Goal: Information Seeking & Learning: Learn about a topic

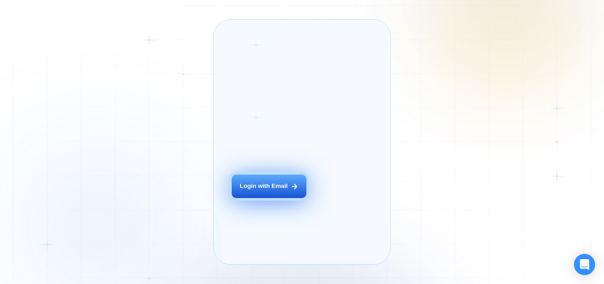
click at [273, 190] on div "Login with Email" at bounding box center [264, 186] width 48 height 8
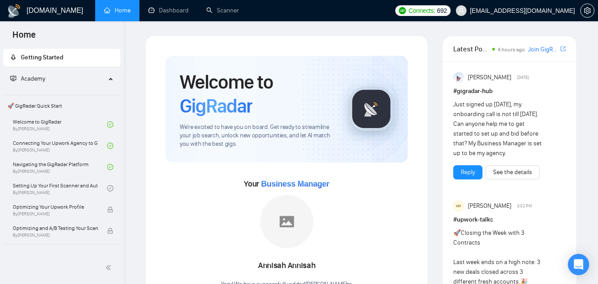
click at [67, 75] on span "Academy" at bounding box center [58, 79] width 96 height 18
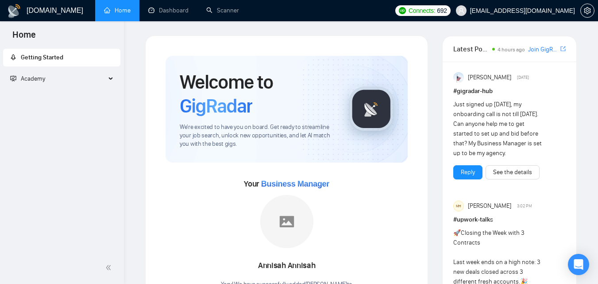
click at [67, 75] on span "Academy" at bounding box center [58, 79] width 96 height 18
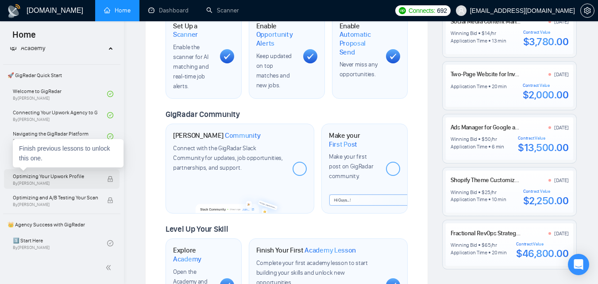
scroll to position [74, 0]
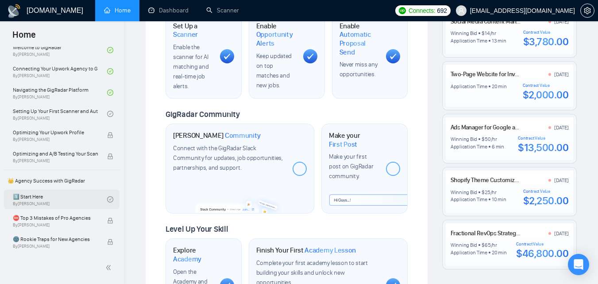
click at [63, 197] on link "1️⃣ Start Here By [PERSON_NAME]" at bounding box center [60, 198] width 94 height 19
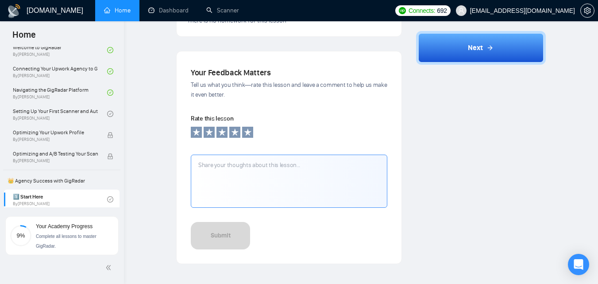
scroll to position [751, 0]
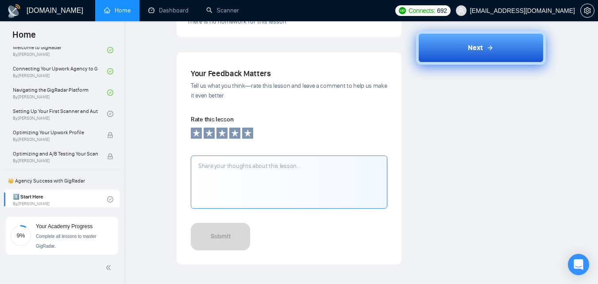
click at [481, 55] on button "Next" at bounding box center [481, 48] width 130 height 34
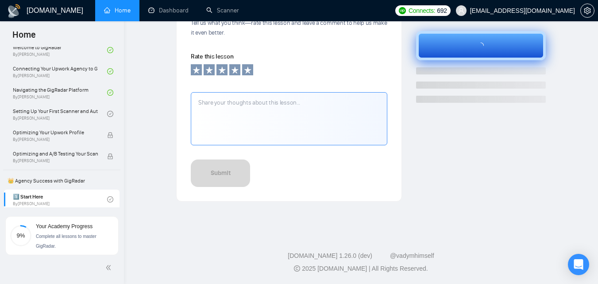
scroll to position [329, 0]
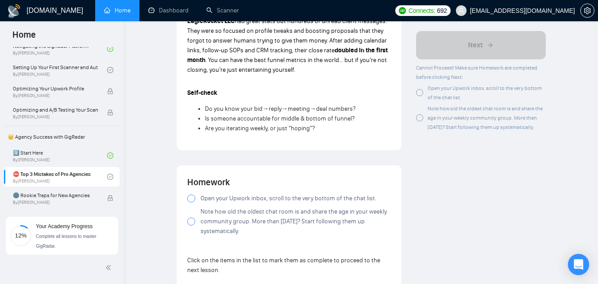
scroll to position [779, 0]
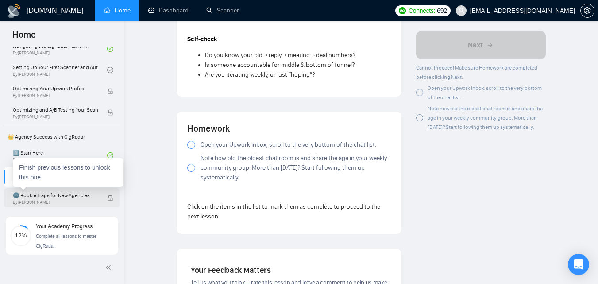
click at [68, 198] on span "🌚 Rookie Traps for New Agencies" at bounding box center [55, 195] width 85 height 9
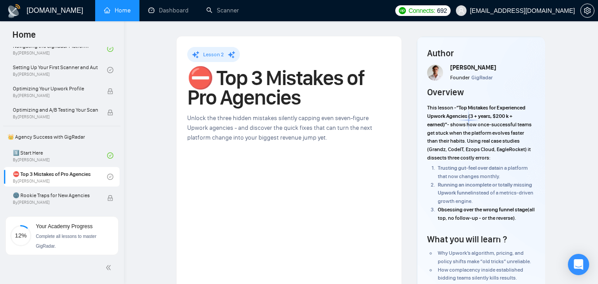
scroll to position [29, 0]
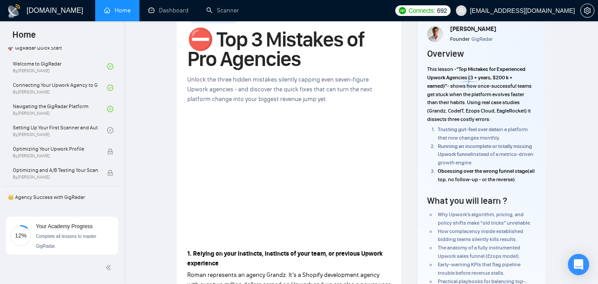
scroll to position [50, 0]
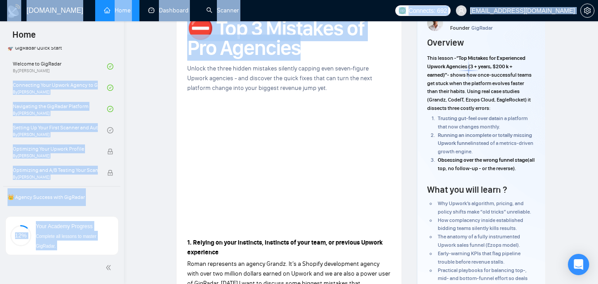
drag, startPoint x: 124, startPoint y: 69, endPoint x: 123, endPoint y: 63, distance: 6.7
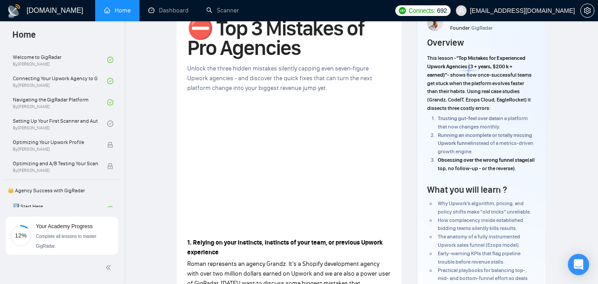
scroll to position [69, 0]
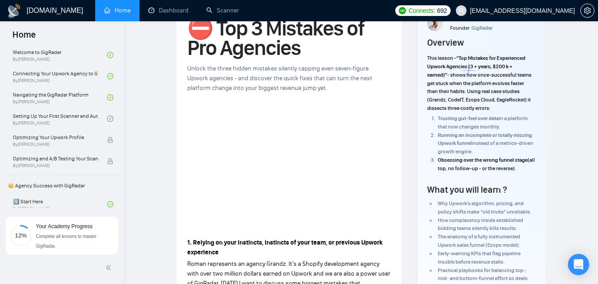
click at [468, 166] on span "(all top, no follow-up - or the reverse)." at bounding box center [486, 164] width 97 height 15
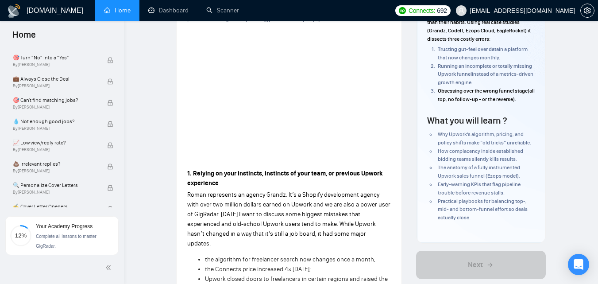
scroll to position [187, 0]
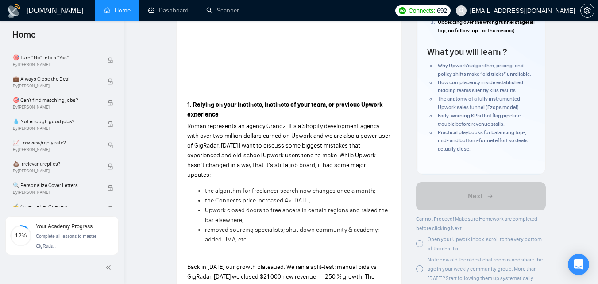
click at [426, 242] on div "Open your Upwork inbox, scroll to the very bottom of the chat list." at bounding box center [481, 243] width 130 height 19
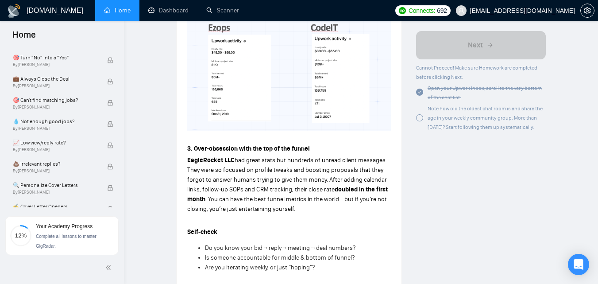
scroll to position [835, 0]
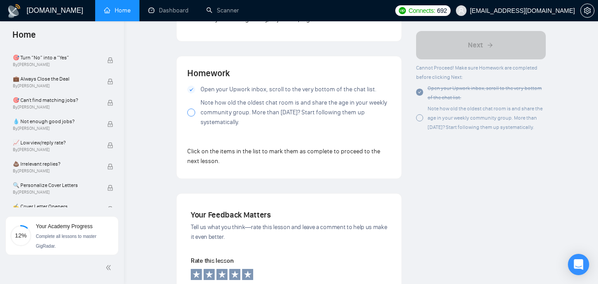
click at [424, 122] on div "Note how old the oldest chat room is and share the age in your weekly community…" at bounding box center [481, 118] width 130 height 28
click at [427, 121] on div "Note how old the oldest chat room is and share the age in your weekly community…" at bounding box center [481, 118] width 130 height 28
click at [422, 121] on div at bounding box center [419, 117] width 7 height 7
click at [201, 102] on span "Note how old the oldest chat room is and share the age in your weekly community…" at bounding box center [295, 112] width 190 height 29
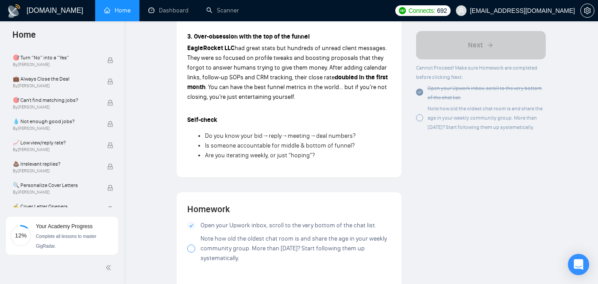
scroll to position [700, 0]
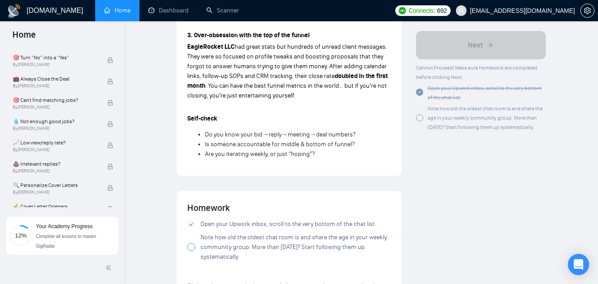
click at [194, 243] on div at bounding box center [191, 247] width 8 height 8
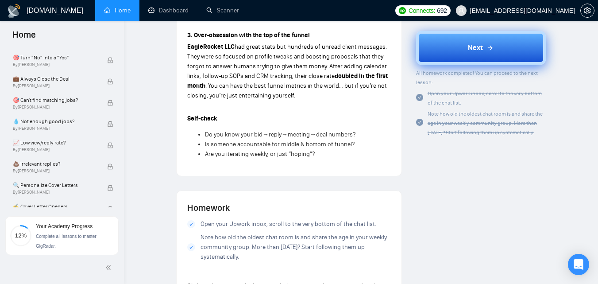
click at [471, 44] on span "Next" at bounding box center [475, 47] width 15 height 11
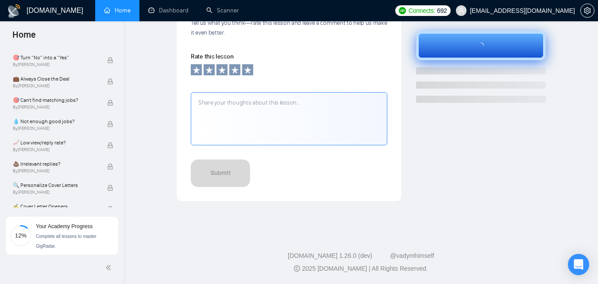
scroll to position [329, 0]
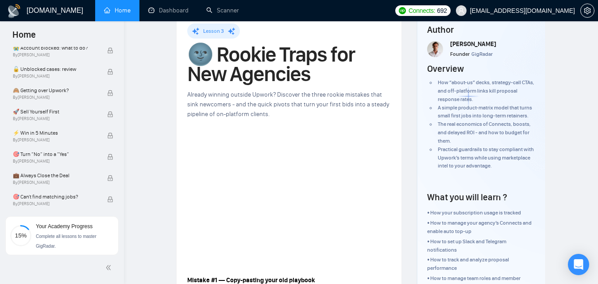
scroll to position [325, 0]
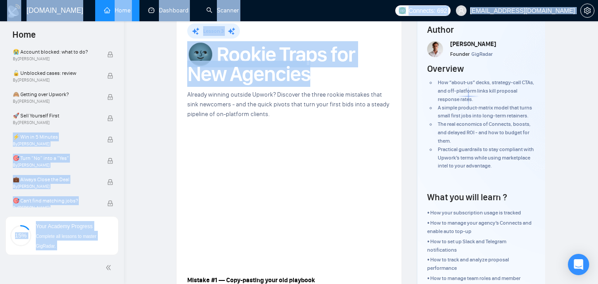
drag, startPoint x: 121, startPoint y: 116, endPoint x: 125, endPoint y: 91, distance: 25.5
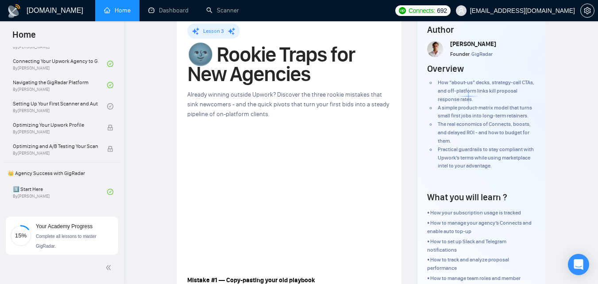
scroll to position [83, 0]
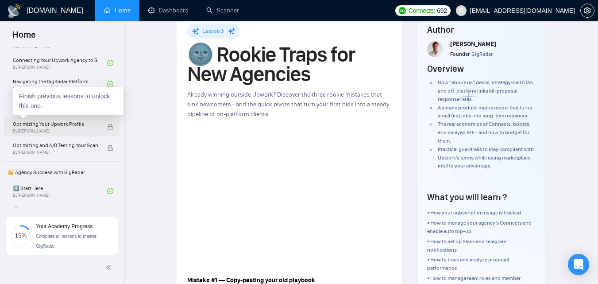
click at [58, 120] on span "Optimizing Your Upwork Profile" at bounding box center [55, 123] width 85 height 9
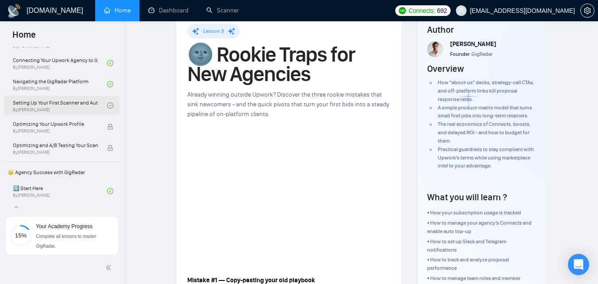
click at [45, 109] on link "Setting Up Your First Scanner and Auto-Bidder By [PERSON_NAME]" at bounding box center [60, 105] width 94 height 19
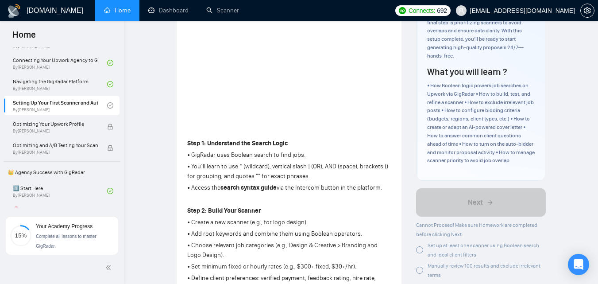
scroll to position [239, 0]
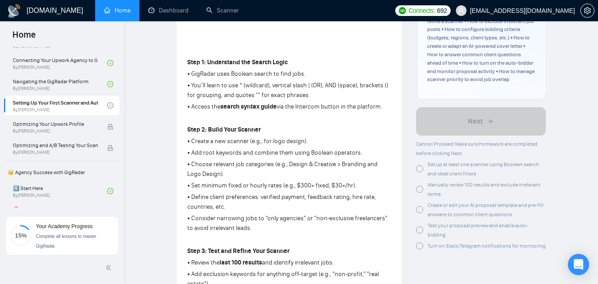
click at [421, 165] on div at bounding box center [419, 168] width 7 height 7
click at [421, 185] on div at bounding box center [419, 188] width 7 height 7
click at [420, 206] on div at bounding box center [419, 209] width 7 height 7
click at [420, 226] on div at bounding box center [419, 229] width 7 height 7
click at [421, 242] on div at bounding box center [419, 245] width 7 height 7
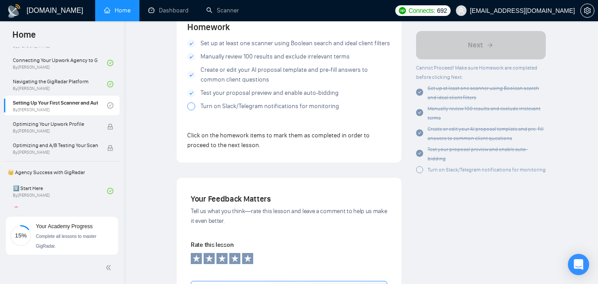
scroll to position [907, 0]
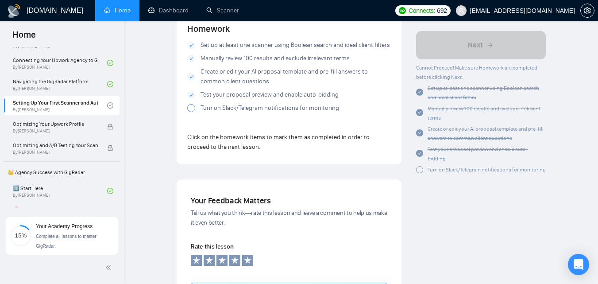
click at [420, 158] on div at bounding box center [419, 153] width 7 height 9
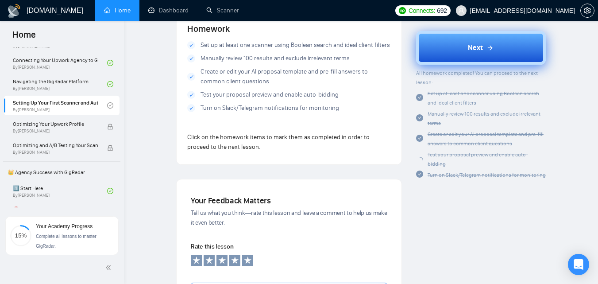
click at [496, 41] on button "Next" at bounding box center [481, 48] width 130 height 34
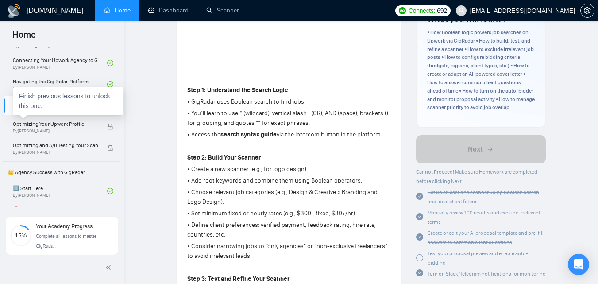
scroll to position [0, 0]
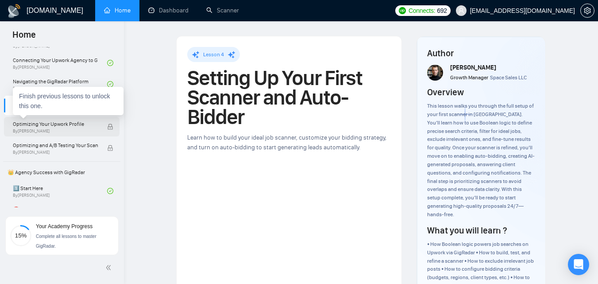
click at [91, 125] on span "Optimizing Your Upwork Profile" at bounding box center [55, 123] width 85 height 9
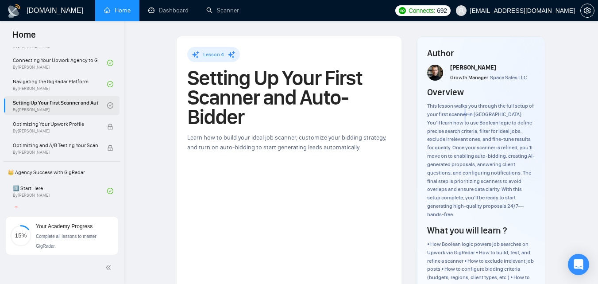
click at [109, 104] on icon "check-circle" at bounding box center [110, 105] width 3 height 2
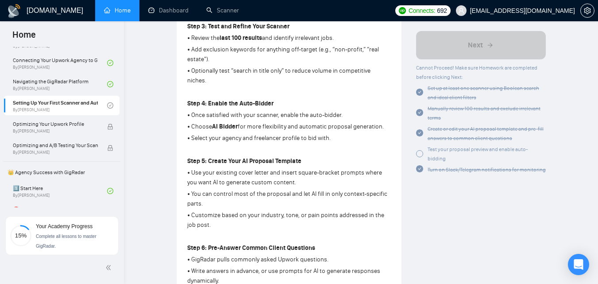
scroll to position [337, 0]
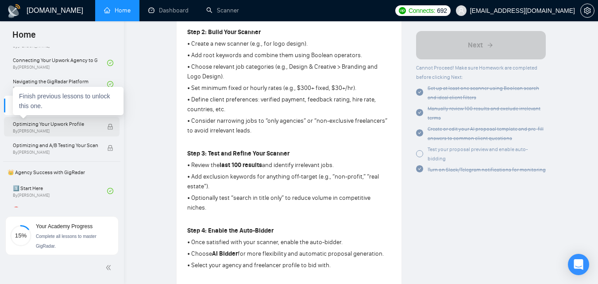
click at [78, 125] on span "Optimizing Your Upwork Profile" at bounding box center [55, 123] width 85 height 9
click at [102, 122] on div "Optimizing Your Upwork Profile By [PERSON_NAME]" at bounding box center [60, 126] width 94 height 19
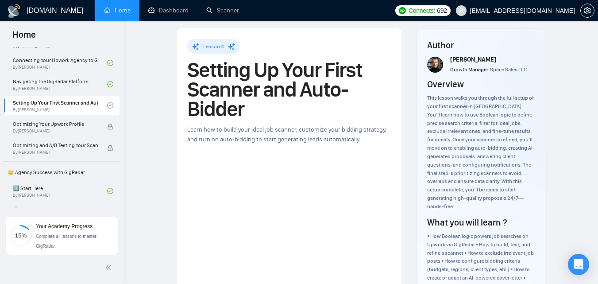
scroll to position [0, 0]
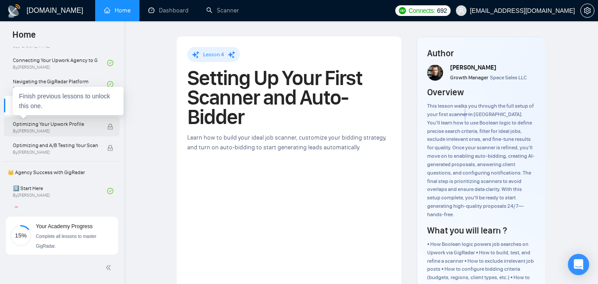
click at [99, 127] on div "Optimizing Your Upwork Profile By [PERSON_NAME]" at bounding box center [60, 126] width 94 height 19
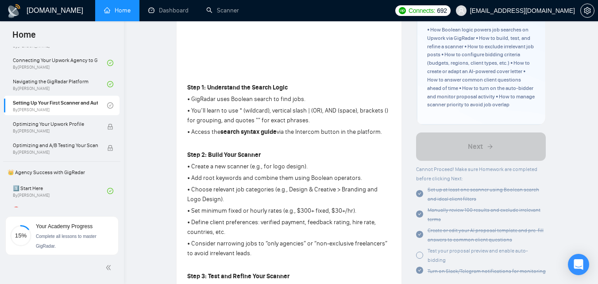
scroll to position [228, 0]
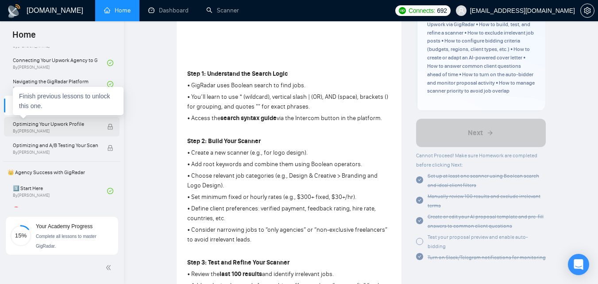
click at [50, 121] on span "Optimizing Your Upwork Profile" at bounding box center [55, 123] width 85 height 9
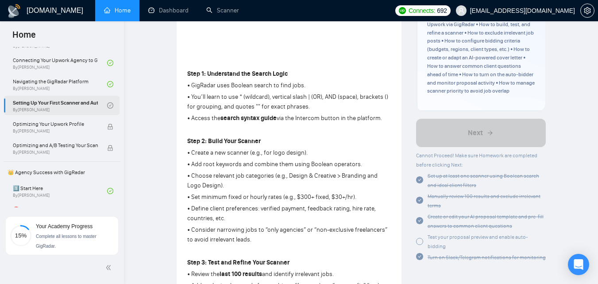
click at [71, 106] on link "Setting Up Your First Scanner and Auto-Bidder By [PERSON_NAME]" at bounding box center [60, 105] width 94 height 19
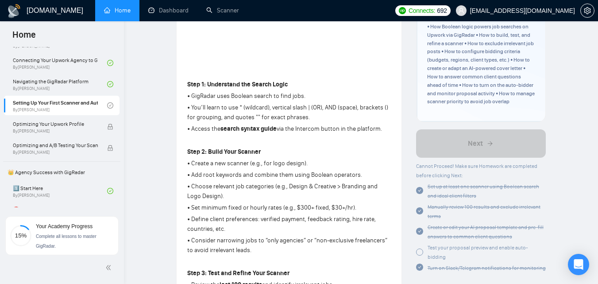
scroll to position [275, 0]
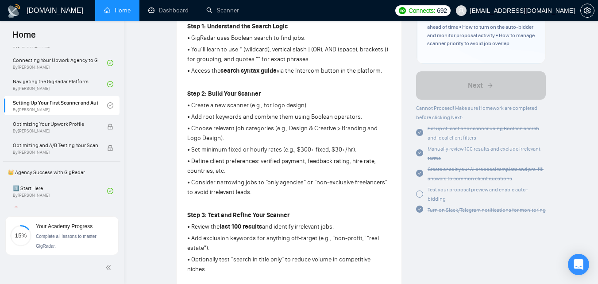
click at [420, 190] on div at bounding box center [419, 193] width 7 height 7
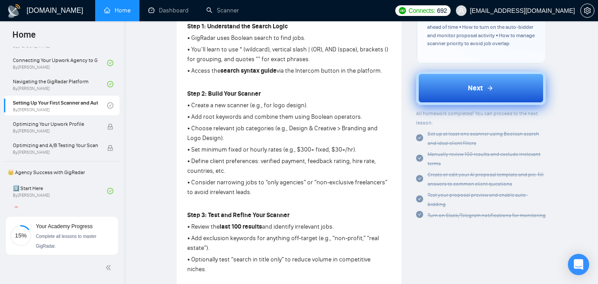
click at [497, 77] on button "Next" at bounding box center [481, 88] width 130 height 34
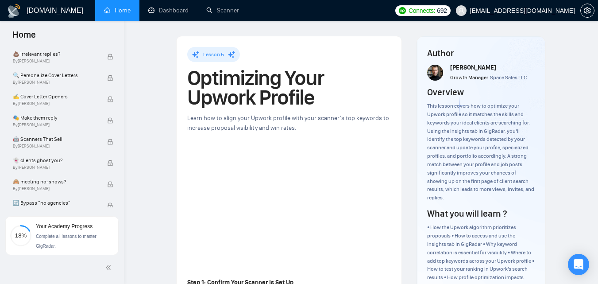
scroll to position [554, 0]
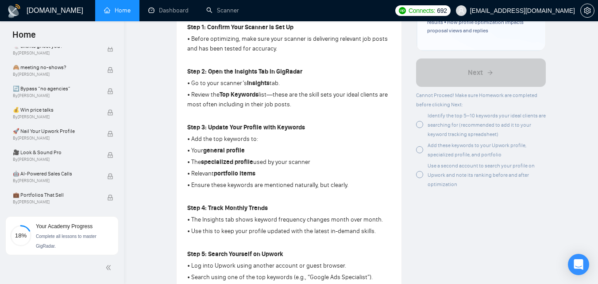
scroll to position [255, 0]
click at [420, 123] on div at bounding box center [419, 123] width 7 height 7
click at [420, 148] on div at bounding box center [419, 149] width 7 height 7
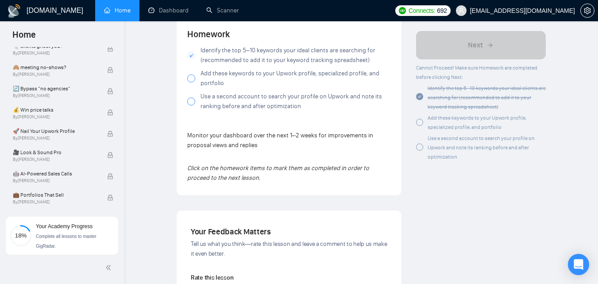
click at [190, 78] on div at bounding box center [191, 78] width 8 height 8
click at [192, 103] on div at bounding box center [191, 101] width 8 height 8
click at [192, 101] on div at bounding box center [191, 101] width 8 height 8
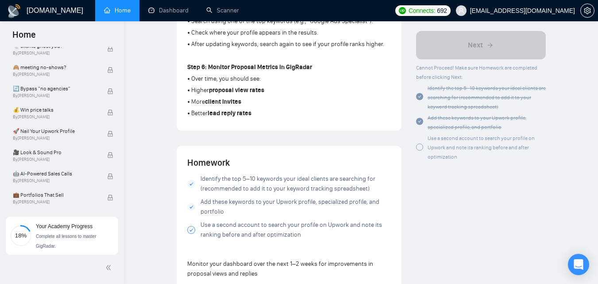
scroll to position [510, 0]
click at [421, 146] on div "Use a second account to search your profile on Upwork and note its ranking befo…" at bounding box center [481, 147] width 130 height 28
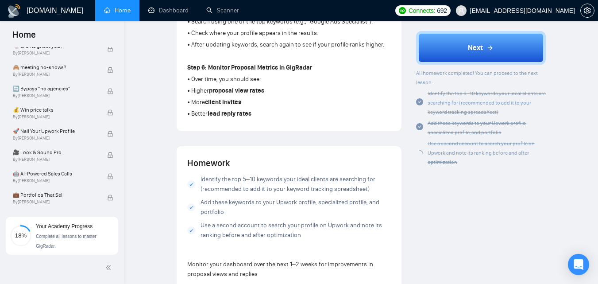
scroll to position [449, 0]
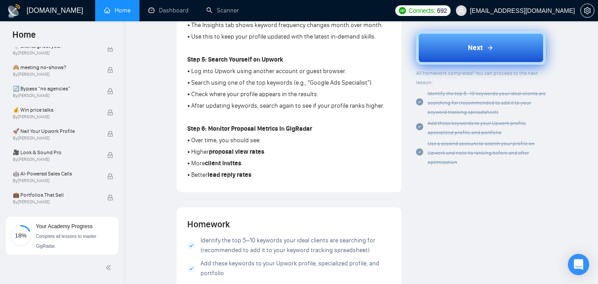
click at [473, 54] on button "Next" at bounding box center [481, 48] width 130 height 34
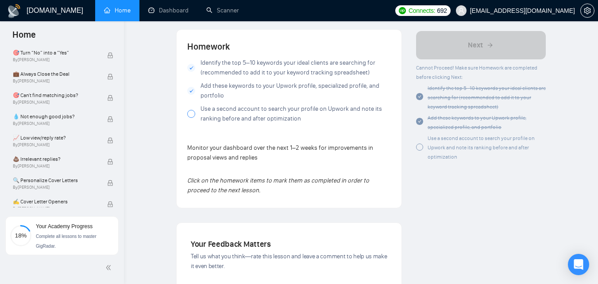
scroll to position [627, 0]
click at [192, 114] on div at bounding box center [191, 113] width 8 height 8
click at [421, 149] on div at bounding box center [419, 147] width 7 height 7
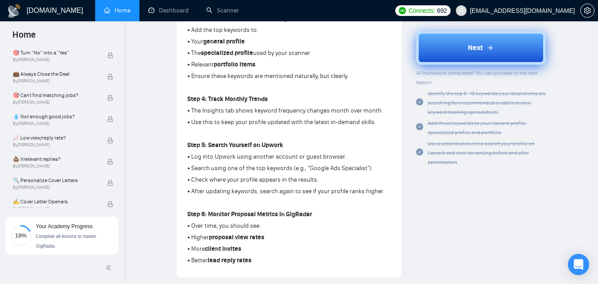
scroll to position [212, 0]
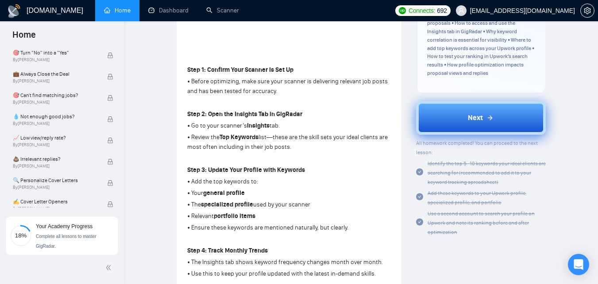
click at [474, 122] on span "Next" at bounding box center [475, 117] width 15 height 11
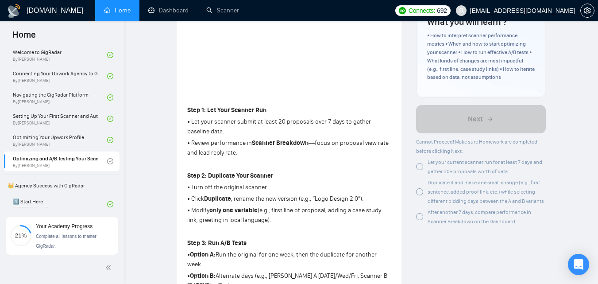
scroll to position [100, 0]
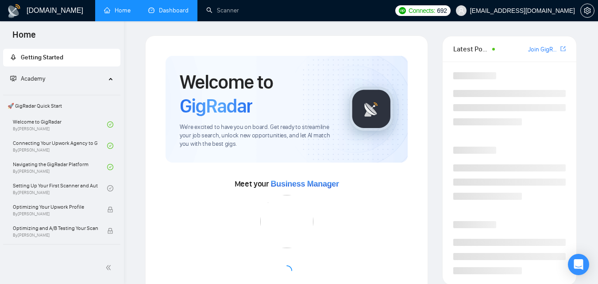
click at [171, 9] on link "Dashboard" at bounding box center [168, 11] width 40 height 8
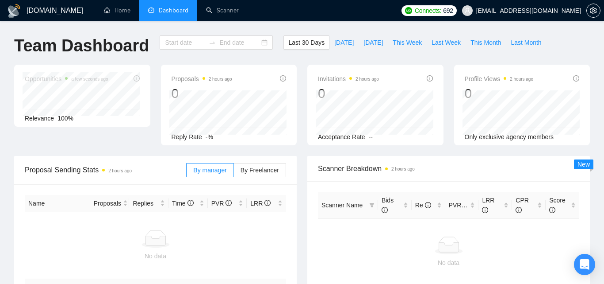
type input "2025-08-02"
type input "2025-09-01"
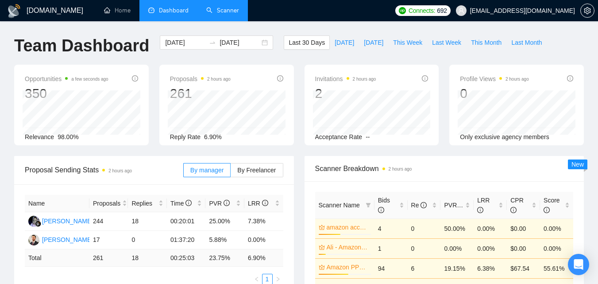
click at [220, 7] on link "Scanner" at bounding box center [222, 11] width 33 height 8
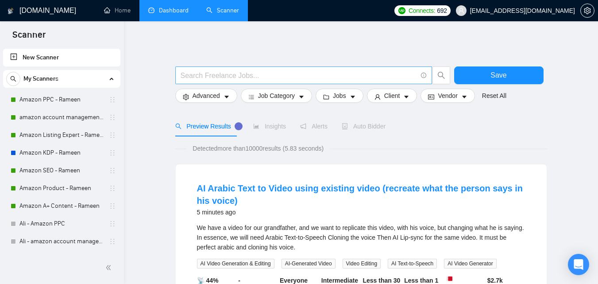
click at [221, 72] on input "text" at bounding box center [299, 75] width 236 height 11
click at [217, 74] on input "text" at bounding box center [299, 75] width 236 height 11
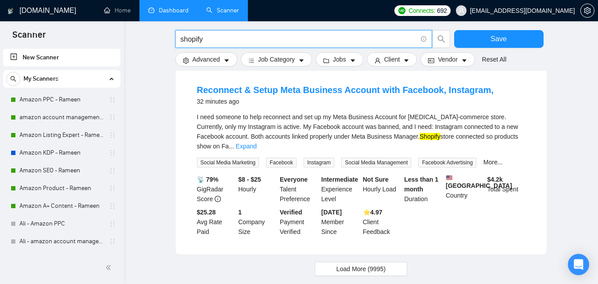
scroll to position [924, 0]
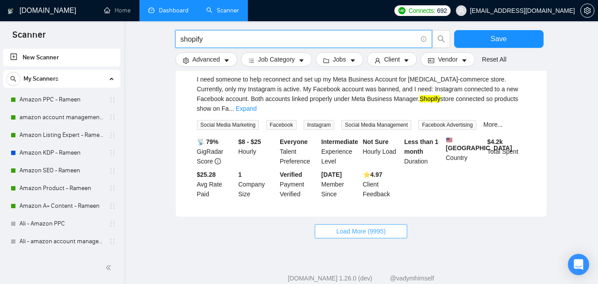
type input "shopify"
click at [365, 226] on span "Load More (9995)" at bounding box center [360, 231] width 49 height 10
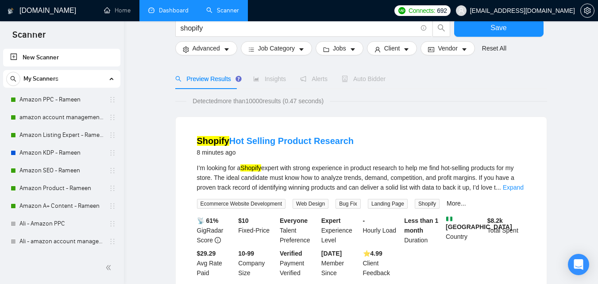
scroll to position [0, 0]
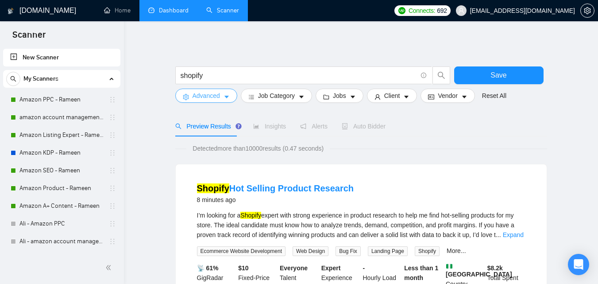
click at [218, 94] on span "Advanced" at bounding box center [205, 96] width 27 height 10
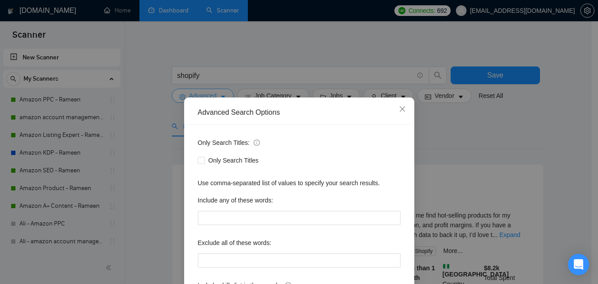
click at [218, 94] on div "Advanced Search Options Only Search Titles: Only Search Titles Use comma-separa…" at bounding box center [299, 142] width 598 height 284
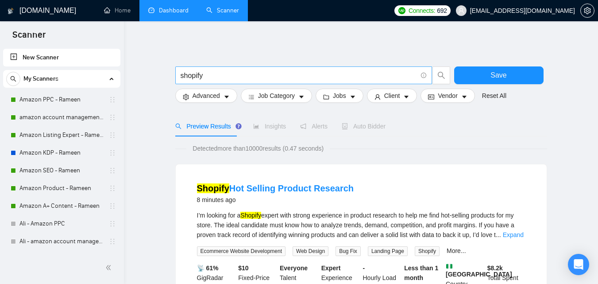
click at [222, 77] on input "shopify" at bounding box center [299, 75] width 236 height 11
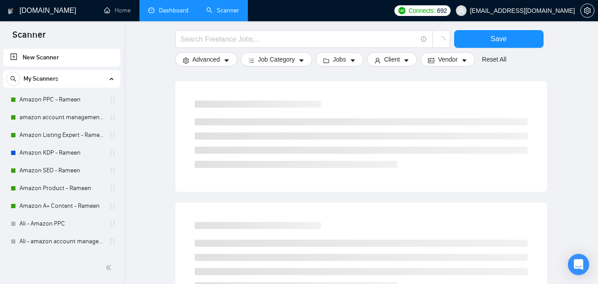
scroll to position [144, 0]
